Goal: Task Accomplishment & Management: Manage account settings

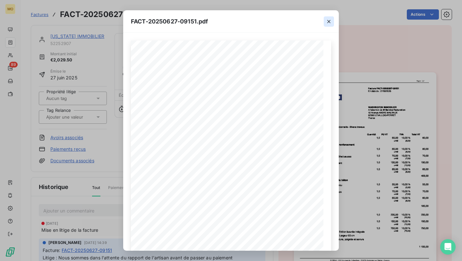
click at [329, 22] on icon "button" at bounding box center [329, 21] width 6 height 6
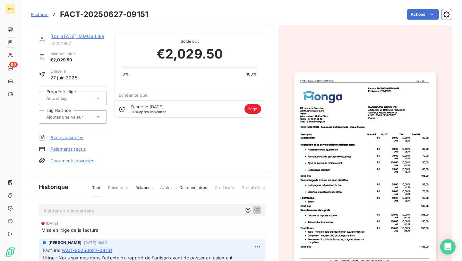
click at [14, 53] on div at bounding box center [10, 55] width 10 height 10
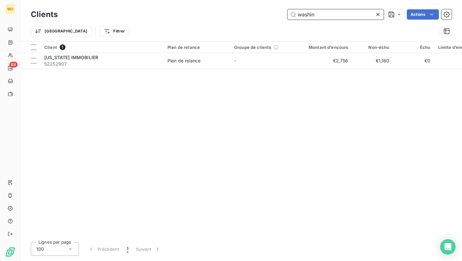
click at [322, 16] on input "washin" at bounding box center [336, 14] width 96 height 10
click at [322, 14] on input "washin" at bounding box center [336, 14] width 96 height 10
click at [319, 13] on input "washin" at bounding box center [336, 14] width 96 height 10
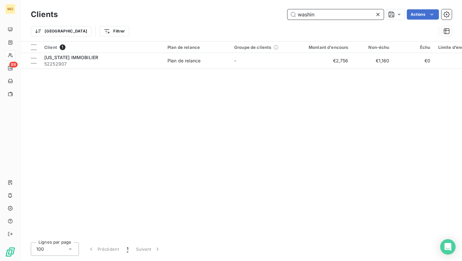
click at [319, 13] on input "washin" at bounding box center [336, 14] width 96 height 10
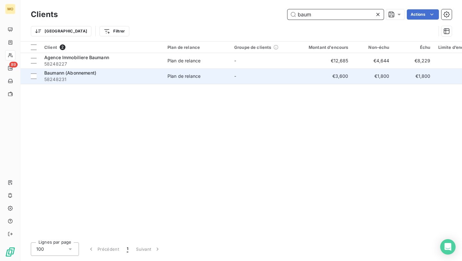
type input "baum"
click at [131, 75] on div "Baumann (Abonnement)" at bounding box center [102, 73] width 116 height 6
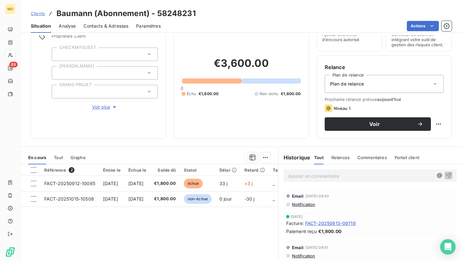
scroll to position [47, 0]
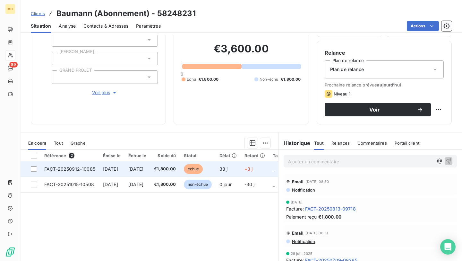
click at [125, 170] on td "[DATE]" at bounding box center [111, 168] width 25 height 15
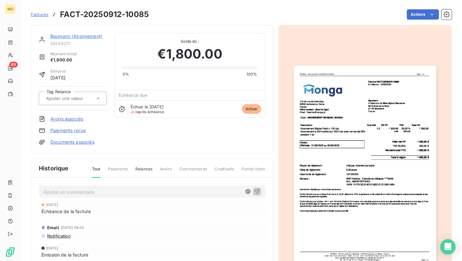
click at [347, 111] on img "button" at bounding box center [365, 165] width 143 height 201
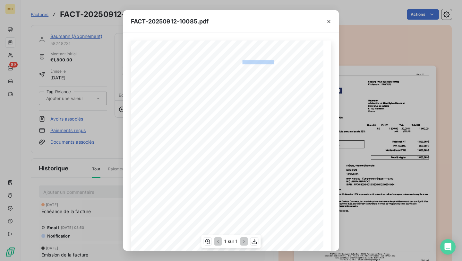
drag, startPoint x: 243, startPoint y: 62, endPoint x: 274, endPoint y: 61, distance: 30.5
click at [274, 61] on span "Facture FACT-20250912-10085" at bounding box center [256, 61] width 42 height 3
copy span "re FACT-20250912-100"
click at [103, 89] on div "FACT-20250912-10085.pdf [STREET_ADDRESS] Votre contact : [PERSON_NAME] Email : …" at bounding box center [231, 130] width 462 height 261
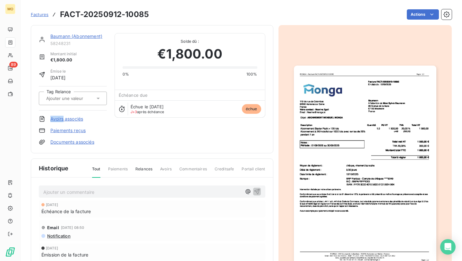
click at [103, 89] on div "Tag Relance" at bounding box center [73, 98] width 68 height 24
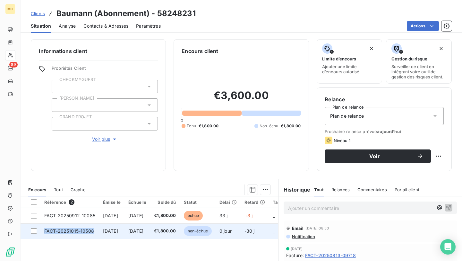
copy span "FACT-20251015-10508"
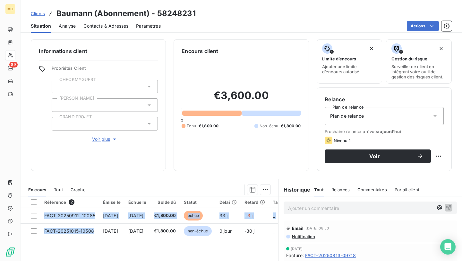
drag, startPoint x: 94, startPoint y: 232, endPoint x: 60, endPoint y: 251, distance: 38.5
click at [60, 251] on div "Référence 2 Émise le Échue le Solde dû Statut Délai Retard Tag Relance FACT-202…" at bounding box center [150, 258] width 258 height 124
click at [98, 25] on span "Contacts & Adresses" at bounding box center [105, 26] width 45 height 6
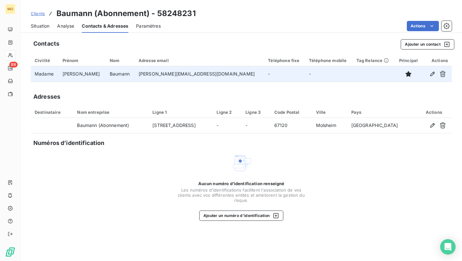
click at [140, 80] on td "[PERSON_NAME][EMAIL_ADDRESS][DOMAIN_NAME]" at bounding box center [199, 73] width 129 height 15
click at [141, 75] on td "[PERSON_NAME][EMAIL_ADDRESS][DOMAIN_NAME]" at bounding box center [199, 73] width 129 height 15
copy td "[PERSON_NAME][EMAIL_ADDRESS][DOMAIN_NAME]"
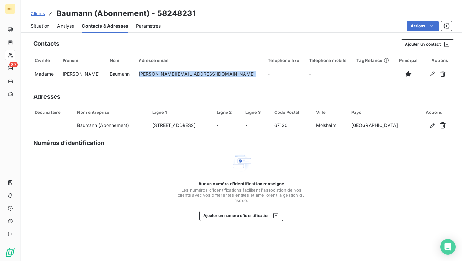
click at [31, 21] on div "Situation" at bounding box center [40, 25] width 19 height 13
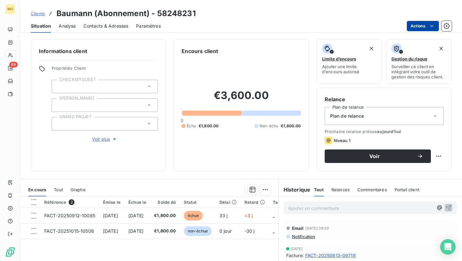
click at [411, 29] on html "MO 89 Clients Baumann (Abonnement) - 58248231 Situation Analyse Contacts & Adre…" at bounding box center [231, 130] width 462 height 261
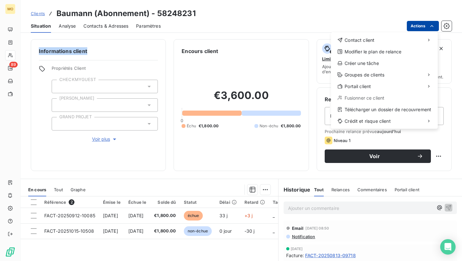
click at [412, 23] on html "MO 89 Clients Baumann (Abonnement) - 58248231 Situation Analyse Contacts & Adre…" at bounding box center [231, 130] width 462 height 261
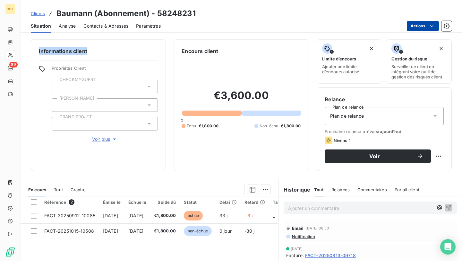
click at [413, 24] on html "MO 89 Clients Baumann (Abonnement) - 58248231 Situation Analyse Contacts & Adre…" at bounding box center [231, 130] width 462 height 261
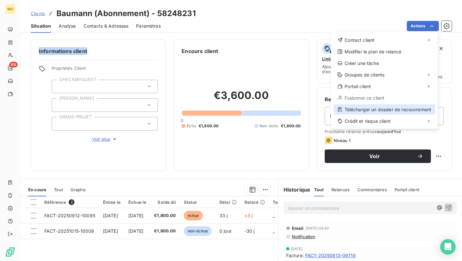
click at [387, 107] on div "Télécharger un dossier de recouvrement" at bounding box center [385, 109] width 102 height 10
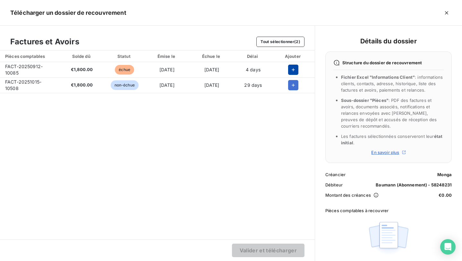
click at [292, 66] on button "button" at bounding box center [293, 70] width 10 height 10
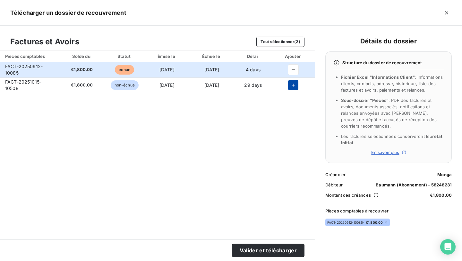
click at [294, 86] on icon "button" at bounding box center [293, 85] width 6 height 6
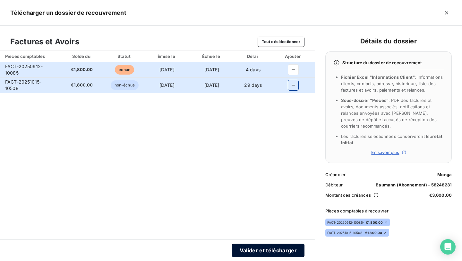
click at [252, 248] on button "Valider et télécharger" at bounding box center [268, 249] width 73 height 13
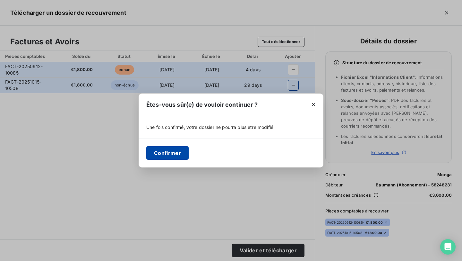
click at [170, 152] on button "Confirmer" at bounding box center [167, 152] width 42 height 13
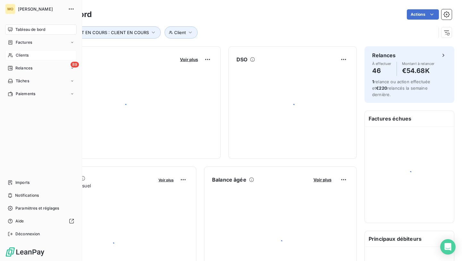
click at [11, 56] on icon at bounding box center [10, 55] width 4 height 4
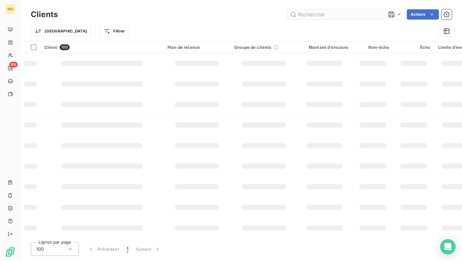
click at [351, 16] on input "text" at bounding box center [336, 14] width 96 height 10
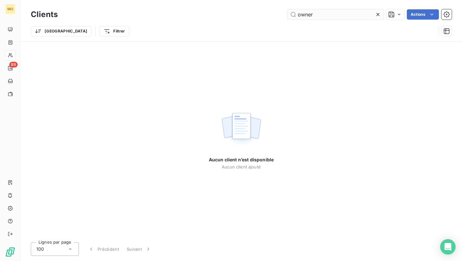
click at [307, 14] on input "owner" at bounding box center [336, 14] width 96 height 10
click at [304, 13] on input "owner" at bounding box center [336, 14] width 96 height 10
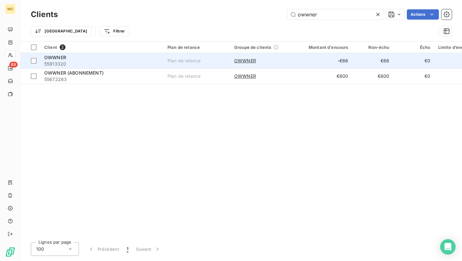
type input "owwner"
click at [130, 60] on div "OWWNER" at bounding box center [102, 57] width 116 height 6
click at [147, 67] on td "OWWNER 55913320" at bounding box center [101, 60] width 123 height 15
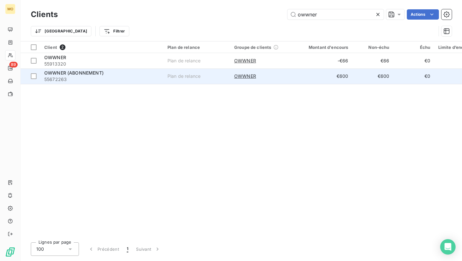
click at [142, 78] on span "55672263" at bounding box center [102, 79] width 116 height 6
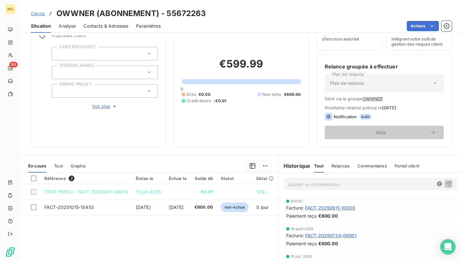
scroll to position [57, 0]
